Goal: Feedback & Contribution: Contribute content

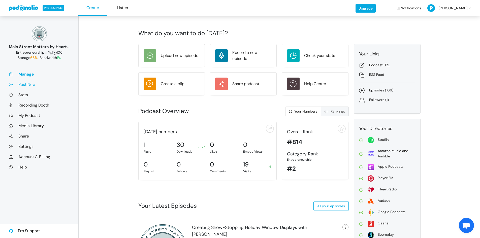
click at [28, 85] on link "Post New" at bounding box center [39, 84] width 61 height 5
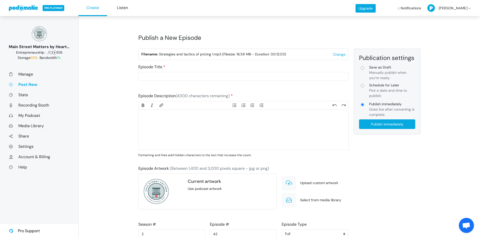
click at [161, 126] on trix-editor at bounding box center [244, 130] width 210 height 40
paste trix-editor "<lor>Ipsumdolors ametconse adipi elits do eiusmod tempo in utlabore etdol — mag…"
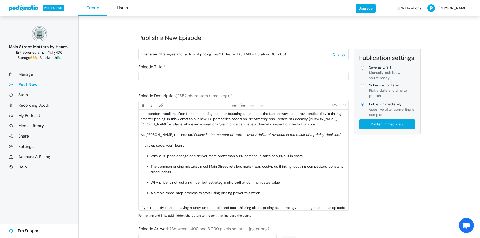
click at [166, 141] on div "As [PERSON_NAME] reminds us: “Pricing is the moment of truth — every dollar of …" at bounding box center [243, 137] width 205 height 11
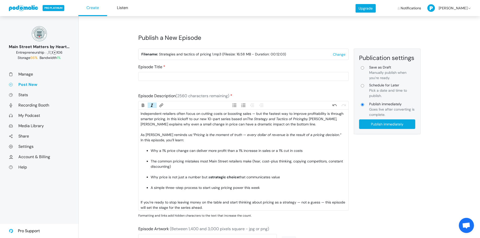
click at [168, 144] on div "In this episode, you’ll learn:" at bounding box center [243, 142] width 205 height 11
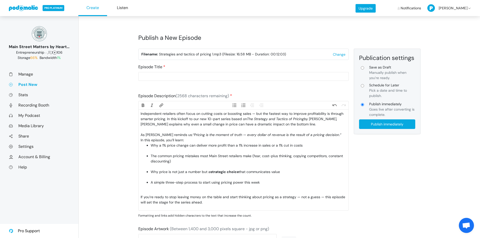
click at [167, 151] on li "Why a 1% price change can deliver more profit than a 1% increase in sales or a …" at bounding box center [248, 148] width 195 height 11
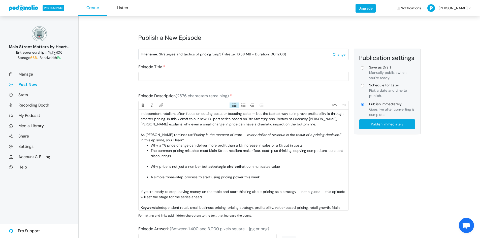
click at [165, 161] on li "The common pricing mistakes most Main Street retailers make (fear, cost-plus th…" at bounding box center [248, 156] width 195 height 16
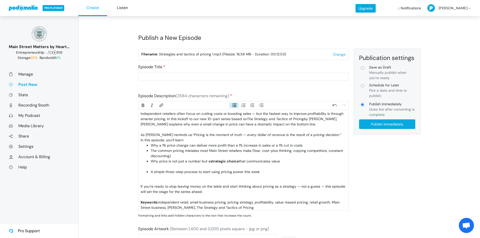
click at [166, 167] on li "Why price is not just a number but a strategic choice that communicates value" at bounding box center [248, 164] width 195 height 11
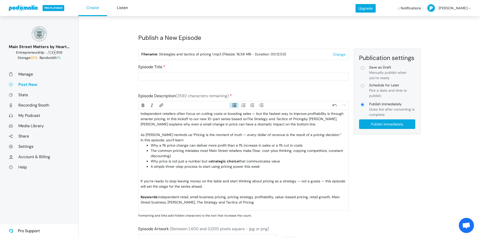
click at [165, 175] on trix-editor "Independent retailers often focus on cutting costs or boosting sales — but the …" at bounding box center [244, 160] width 210 height 101
click at [165, 171] on li "A simple three-step process to start using pricing power this week" at bounding box center [248, 169] width 195 height 11
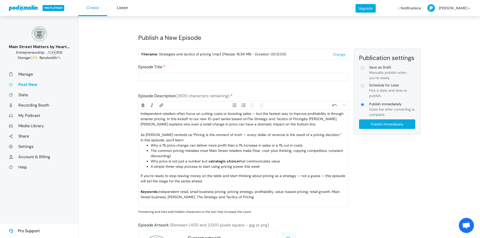
click at [167, 186] on div "If you’re ready to stop leaving money on the table and start thinking about pri…" at bounding box center [243, 181] width 205 height 16
click at [260, 198] on div "Keywords: independent retail, small business pricing, pricing strategy, profita…" at bounding box center [243, 197] width 205 height 16
type trix-editor "<div>Independent retailers often focus on cutting costs or boosting sales — but…"
click at [363, 85] on input "Schedule for Later Pick a date and time to publish." at bounding box center [362, 85] width 3 height 3
radio input "true"
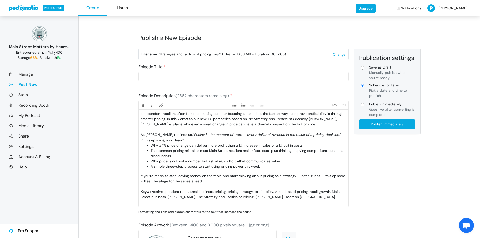
type input "Schedule for Later"
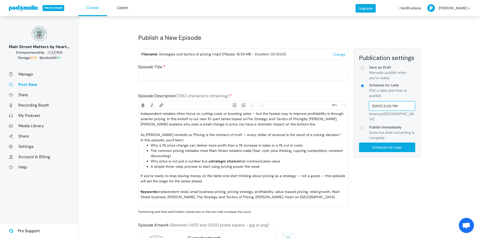
click at [389, 106] on input "Oct 3, 2025 5:00 PM" at bounding box center [392, 105] width 46 height 9
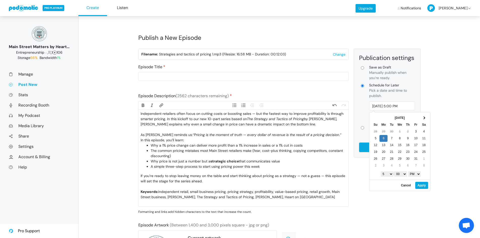
click at [390, 174] on select "1 2 3 4 5 6 7 8 9 10 11 12" at bounding box center [387, 174] width 13 height 6
click at [413, 174] on select "AM PM" at bounding box center [414, 174] width 13 height 6
click at [417, 184] on button "Apply" at bounding box center [421, 185] width 13 height 7
type input "Oct 6, 2025 7:00 AM"
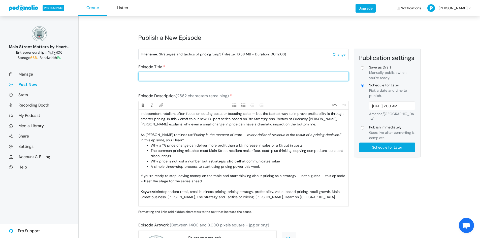
click at [195, 77] on input "Episode Title" at bounding box center [243, 76] width 210 height 9
paste input "The Hidden Power of Pricing"
type input "Strategy and Tactics of Pricing- The Hidden Power of Pricing"
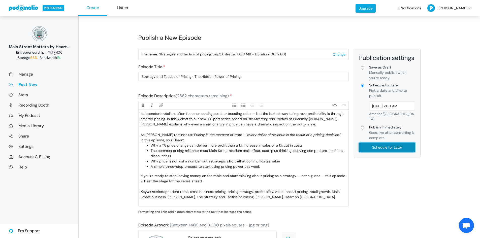
click at [375, 143] on input "Schedule for Later" at bounding box center [387, 148] width 56 height 10
type input "Schedule for Later"
